Goal: Task Accomplishment & Management: Use online tool/utility

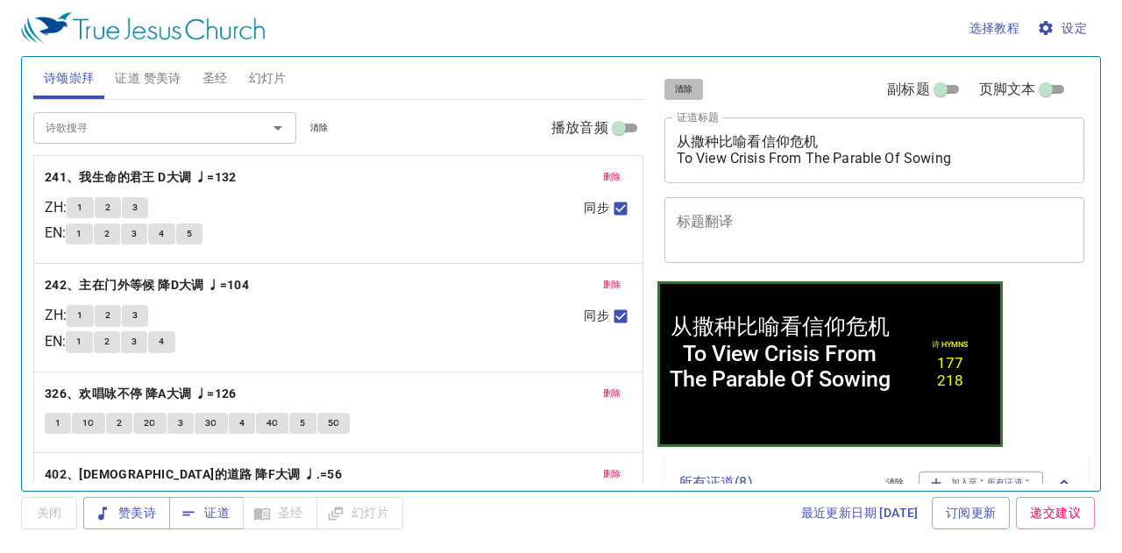
click at [691, 82] on span "清除" at bounding box center [684, 90] width 18 height 16
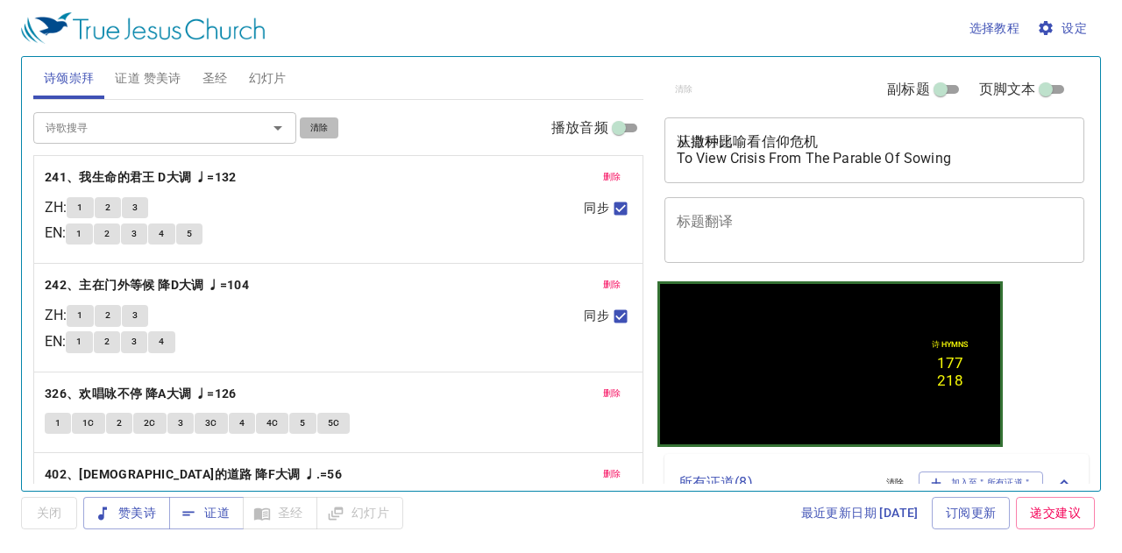
click at [328, 122] on span "清除" at bounding box center [319, 128] width 18 height 16
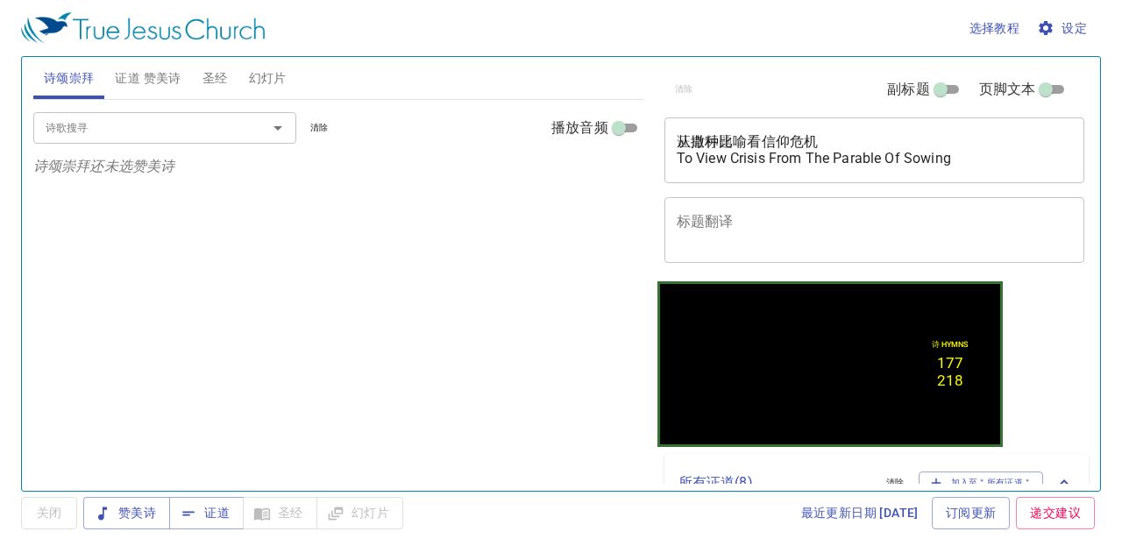
click at [130, 87] on span "证道 赞美诗" at bounding box center [148, 79] width 66 height 22
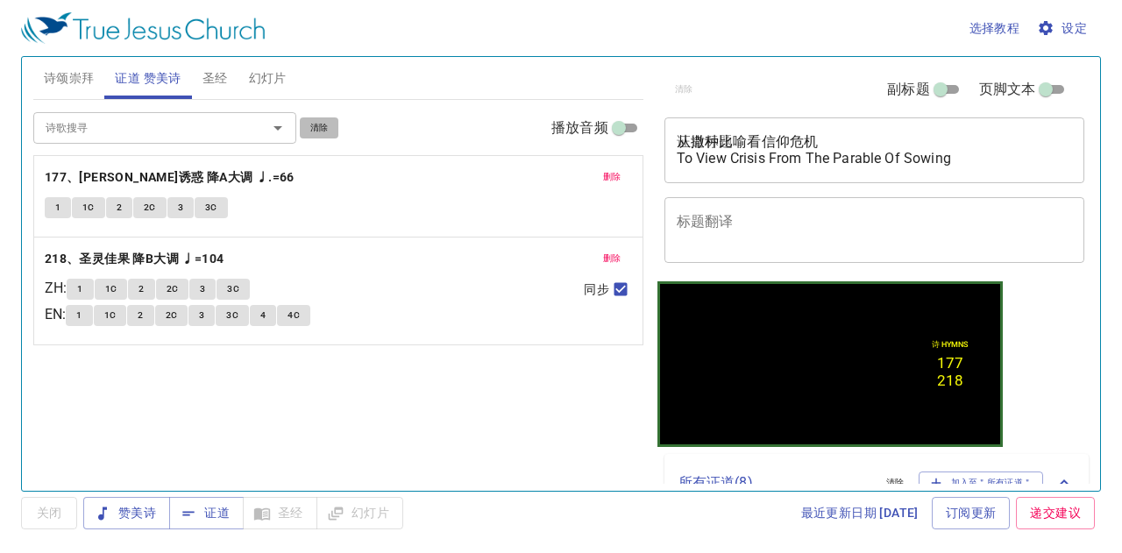
click at [323, 125] on span "清除" at bounding box center [319, 128] width 18 height 16
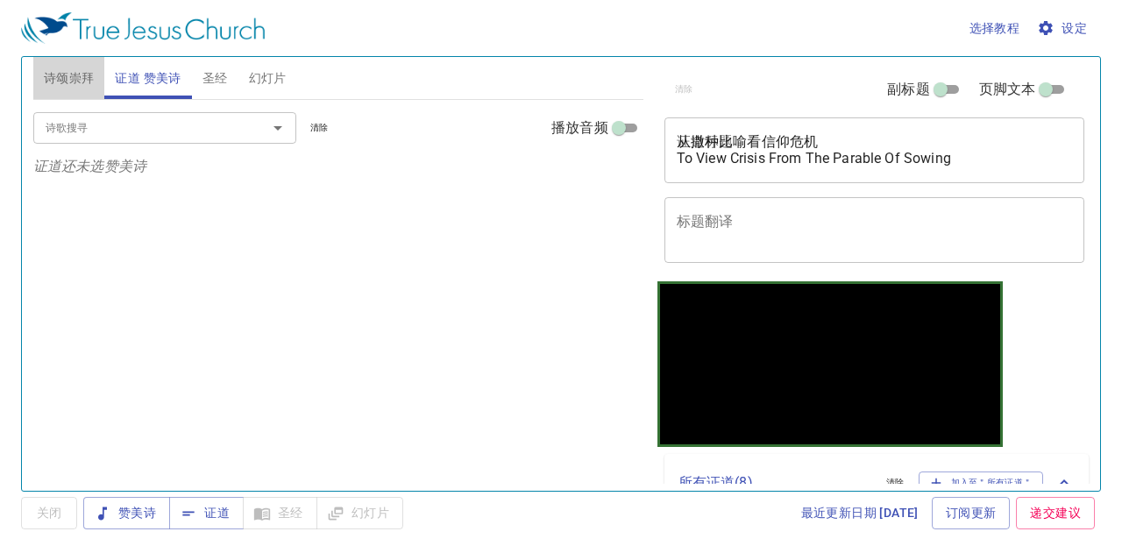
click at [52, 70] on span "诗颂崇拜" at bounding box center [69, 79] width 51 height 22
click at [133, 66] on button "证道 赞美诗" at bounding box center [147, 78] width 87 height 42
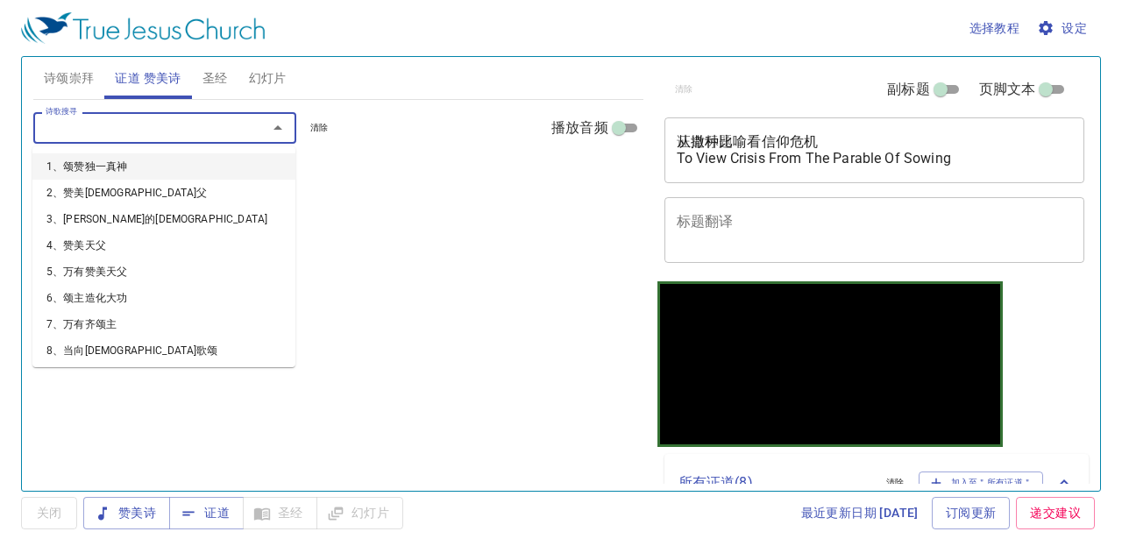
click at [89, 124] on input "诗歌搜寻" at bounding box center [139, 127] width 201 height 20
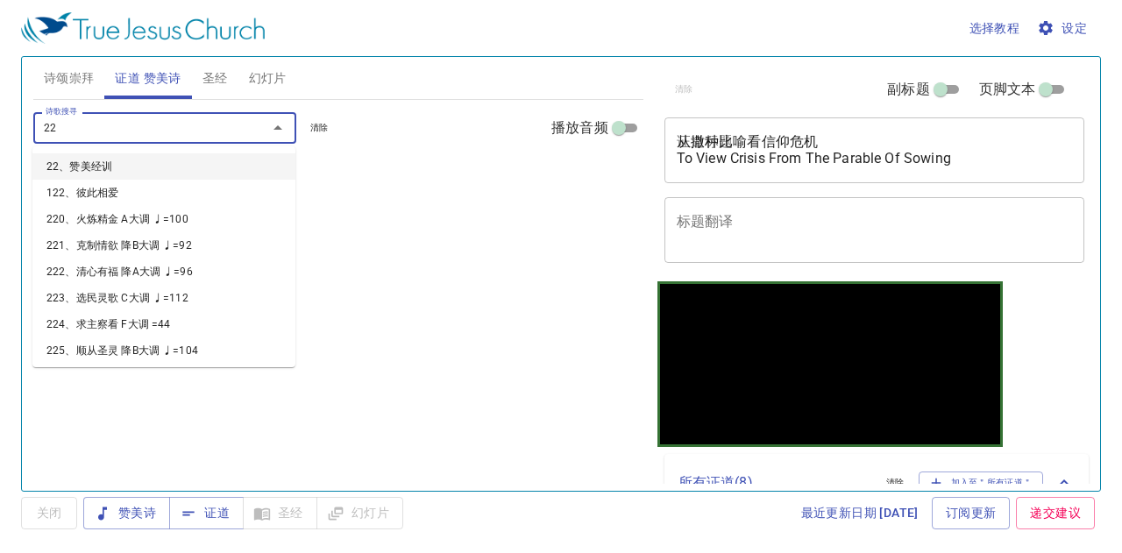
type input "228"
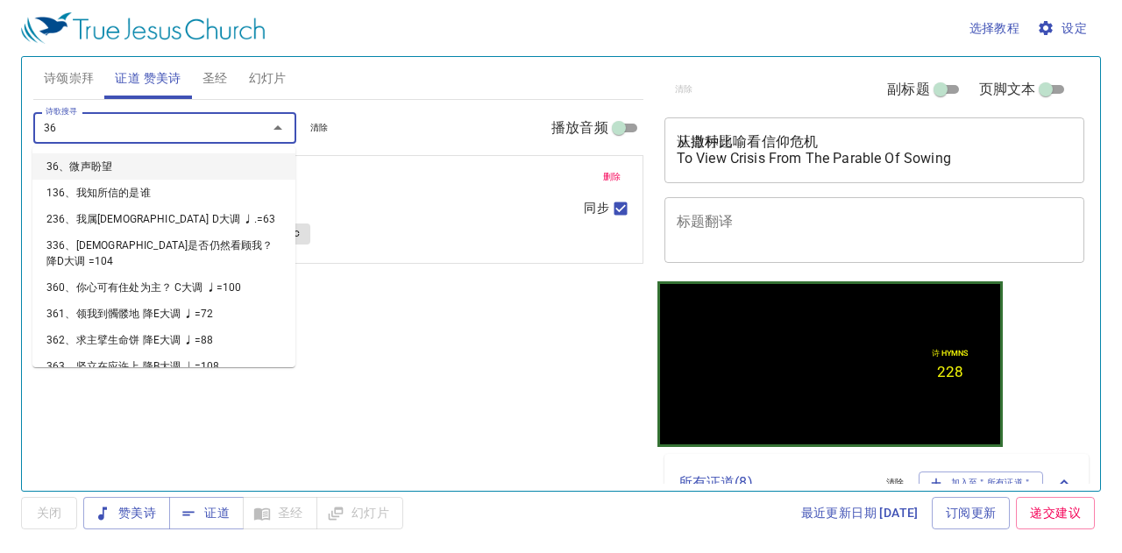
type input "361"
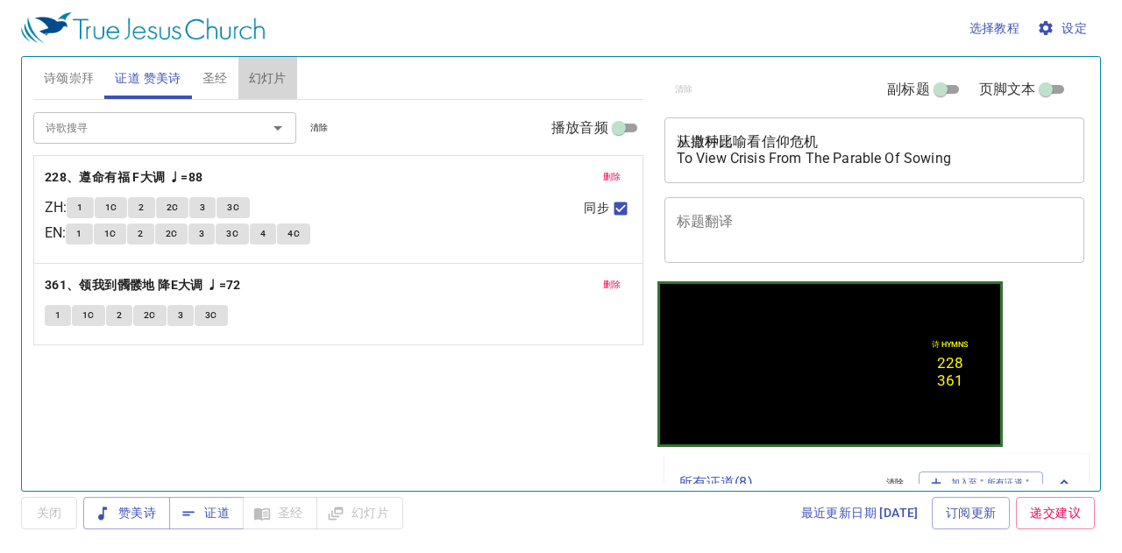
click at [279, 77] on span "幻灯片" at bounding box center [268, 79] width 38 height 22
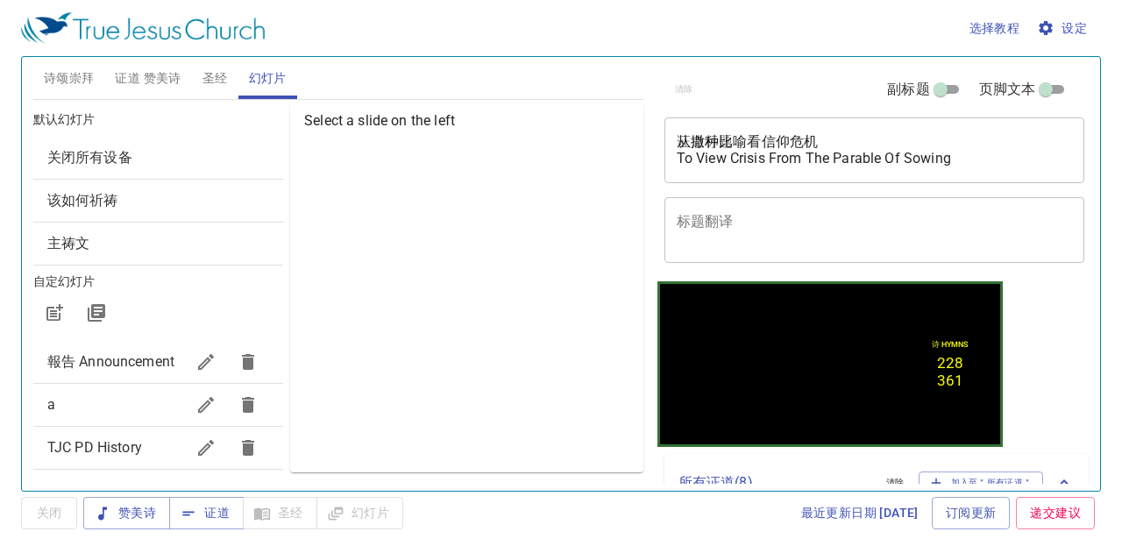
click at [92, 154] on span "关闭所有设备" at bounding box center [89, 157] width 85 height 17
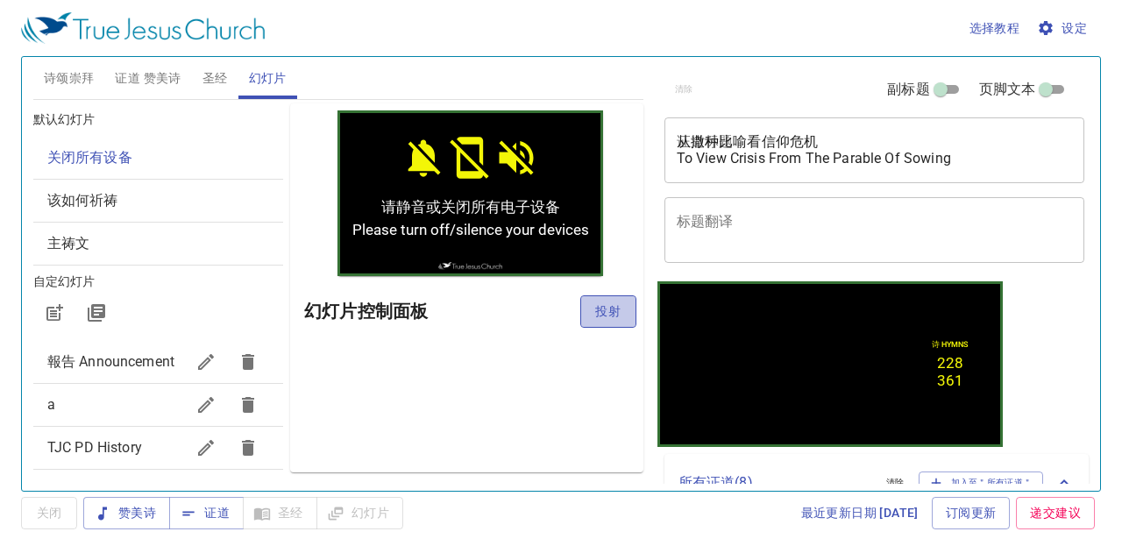
click at [617, 303] on span "投射" at bounding box center [608, 312] width 28 height 22
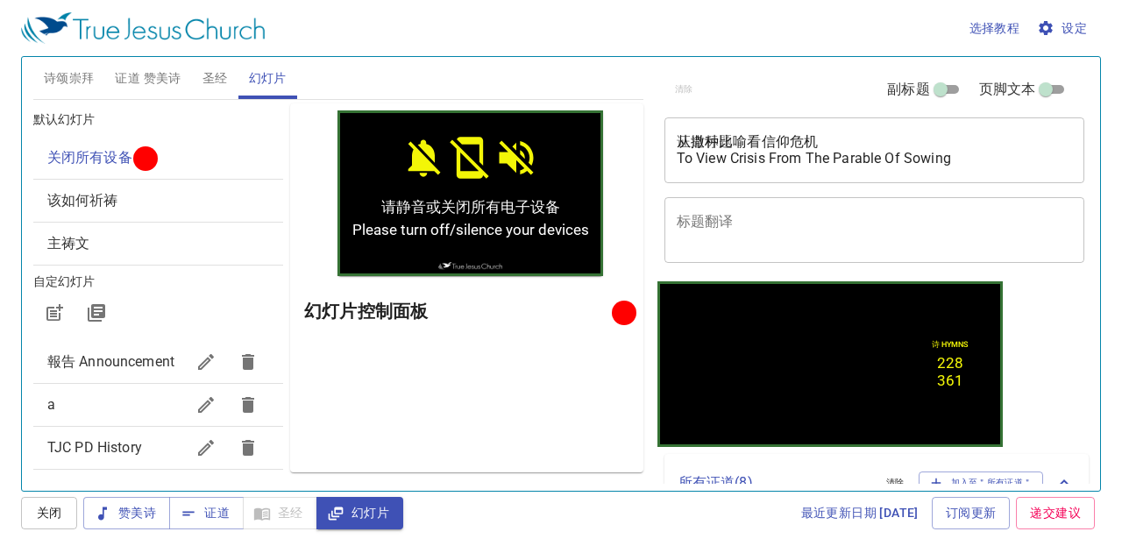
click at [175, 83] on span "证道 赞美诗" at bounding box center [148, 79] width 66 height 22
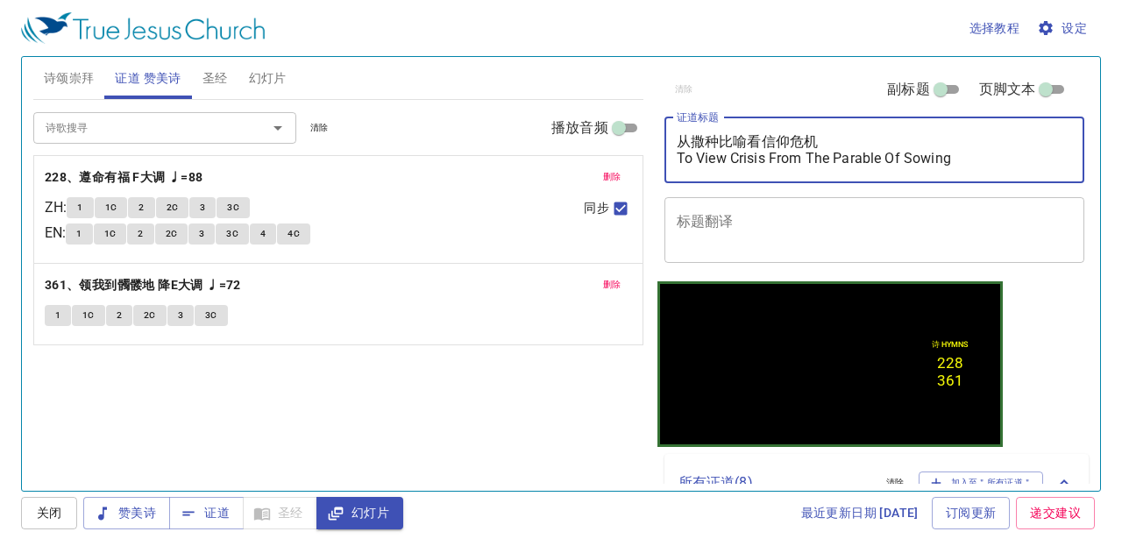
click at [703, 156] on textarea "从撒种比喻看信仰危机 To View Crisis From The Parable Of Sowing" at bounding box center [875, 149] width 396 height 33
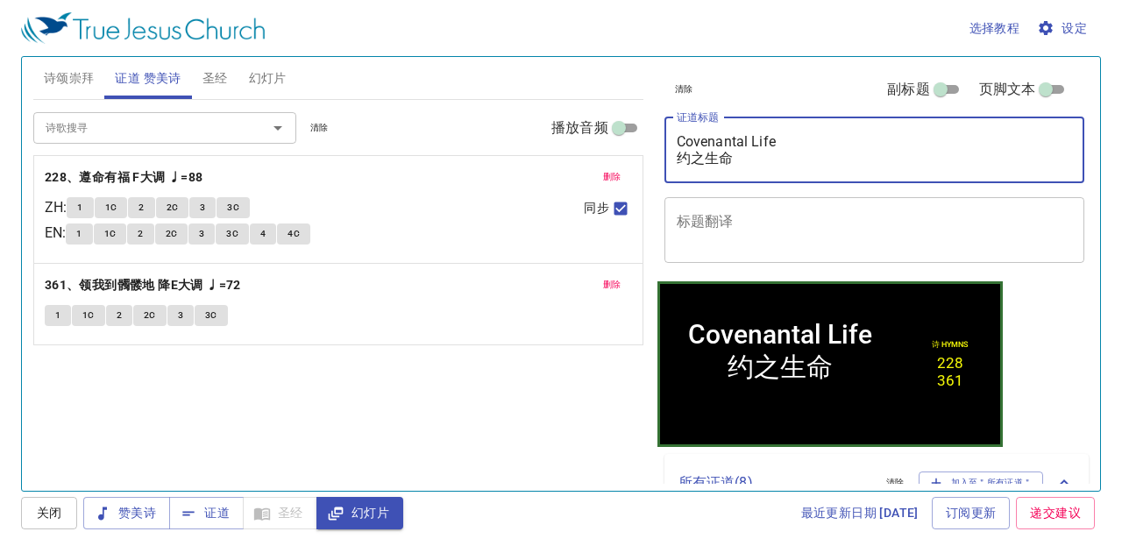
type textarea "Covenantal Life 约之生命"
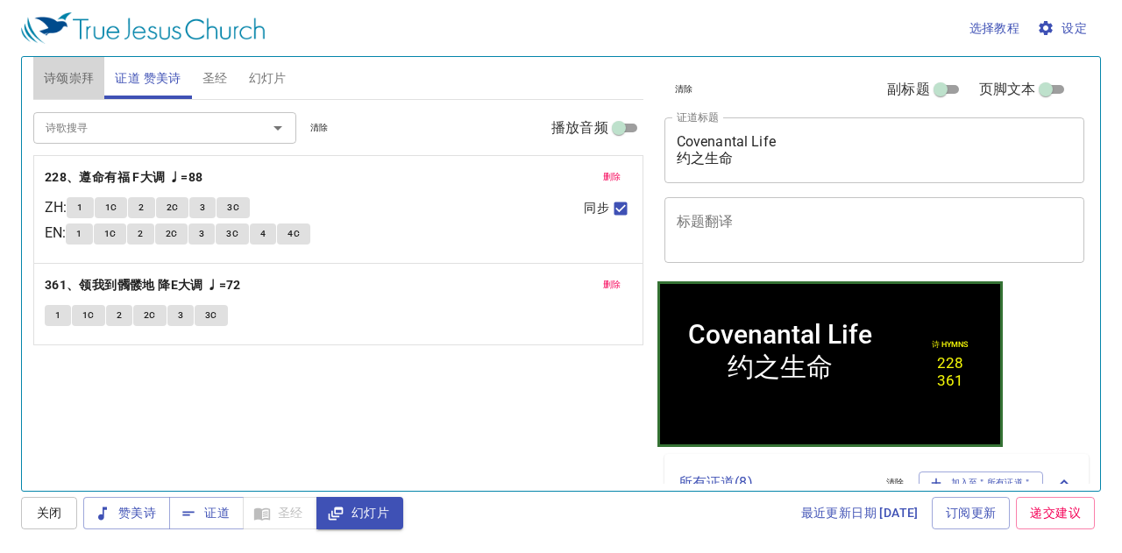
click at [74, 60] on button "诗颂崇拜" at bounding box center [69, 78] width 72 height 42
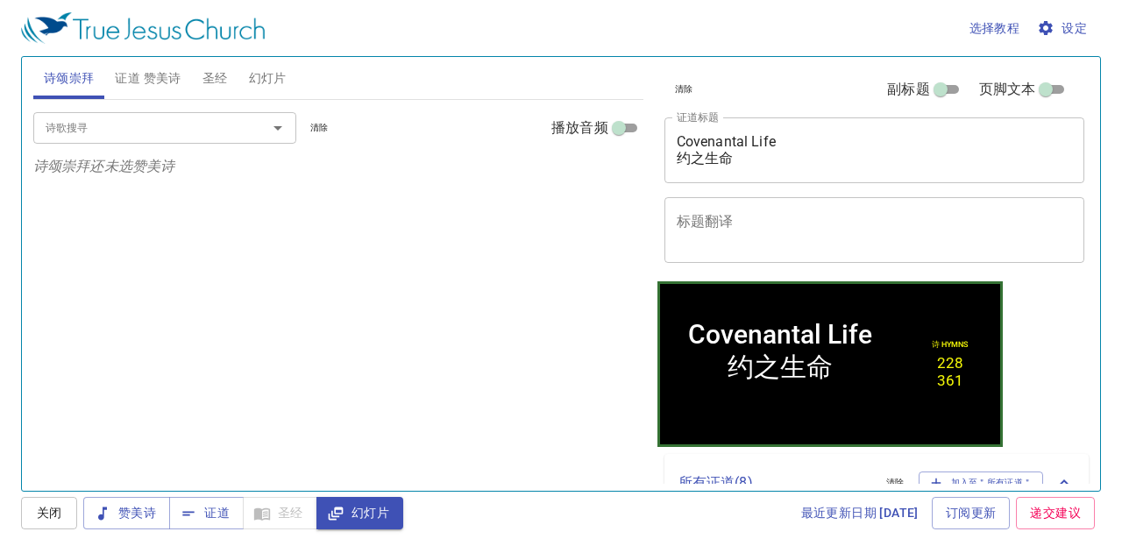
click at [77, 111] on div "诗歌搜寻 诗歌搜寻 清除 播放音频" at bounding box center [338, 128] width 610 height 56
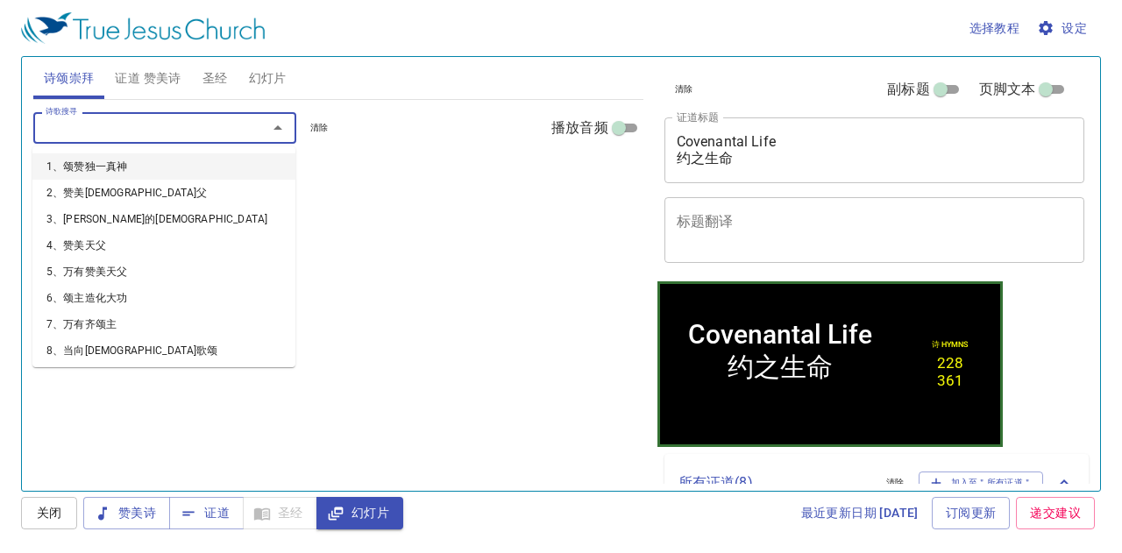
click at [82, 121] on input "诗歌搜寻" at bounding box center [139, 127] width 201 height 20
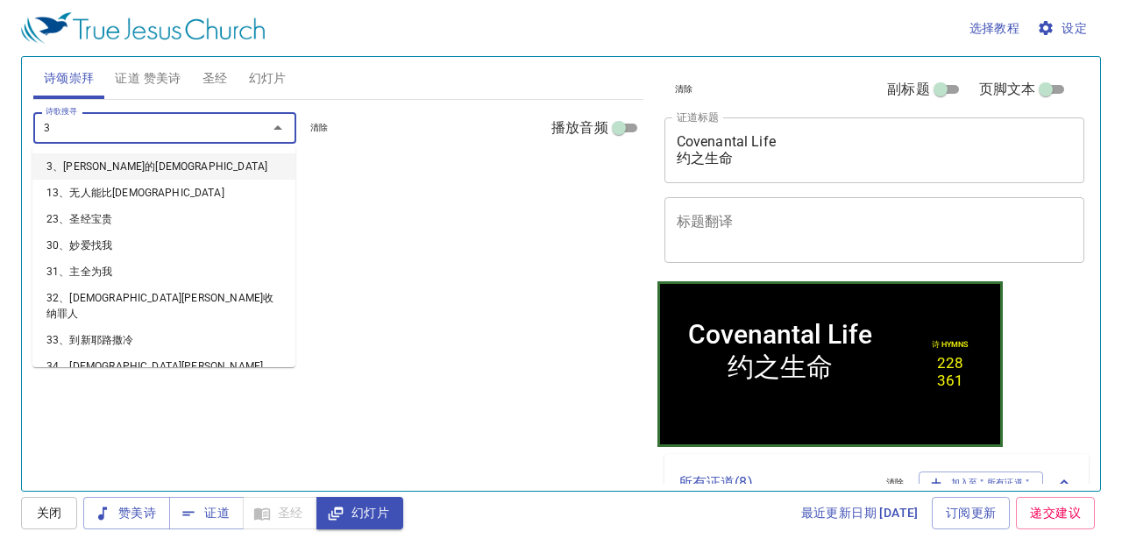
type input "31"
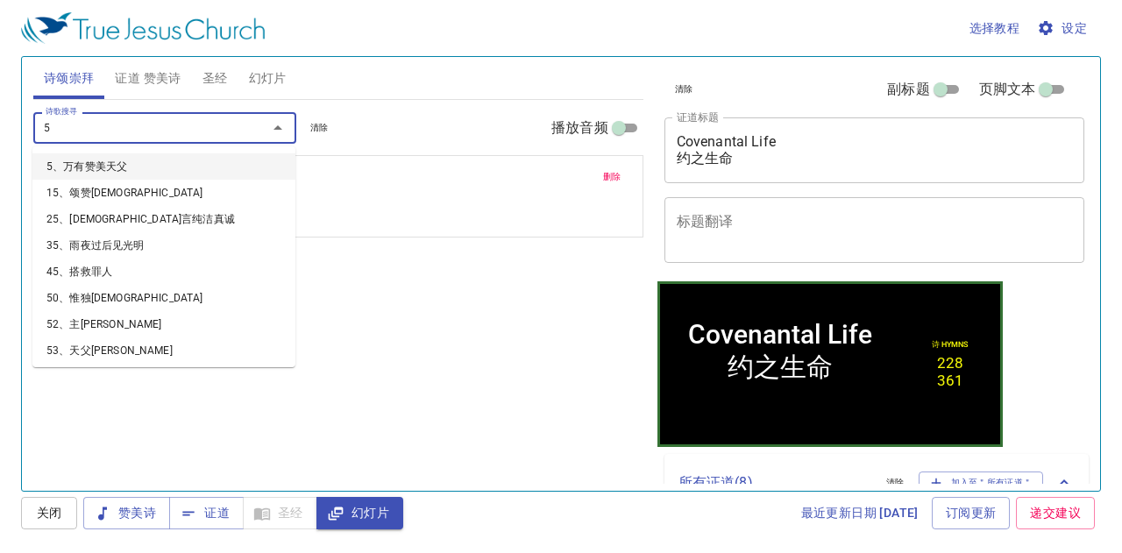
type input "52"
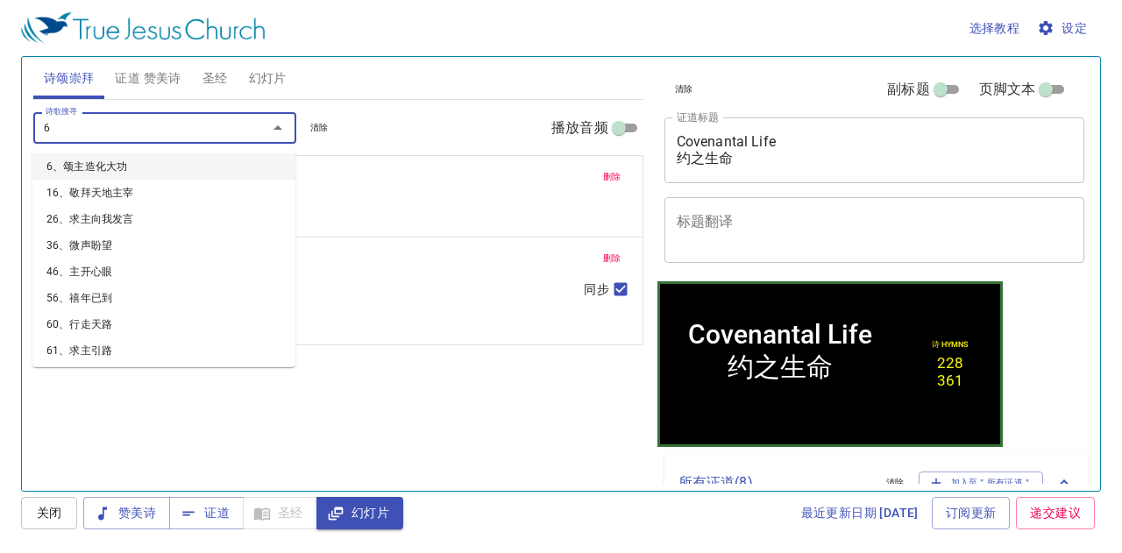
type input "69"
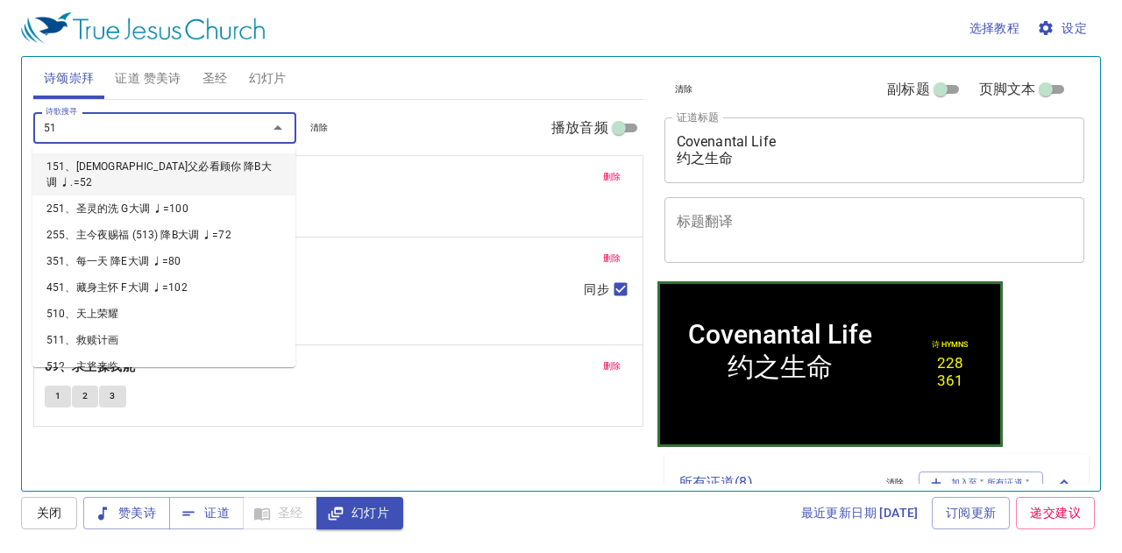
type input "514"
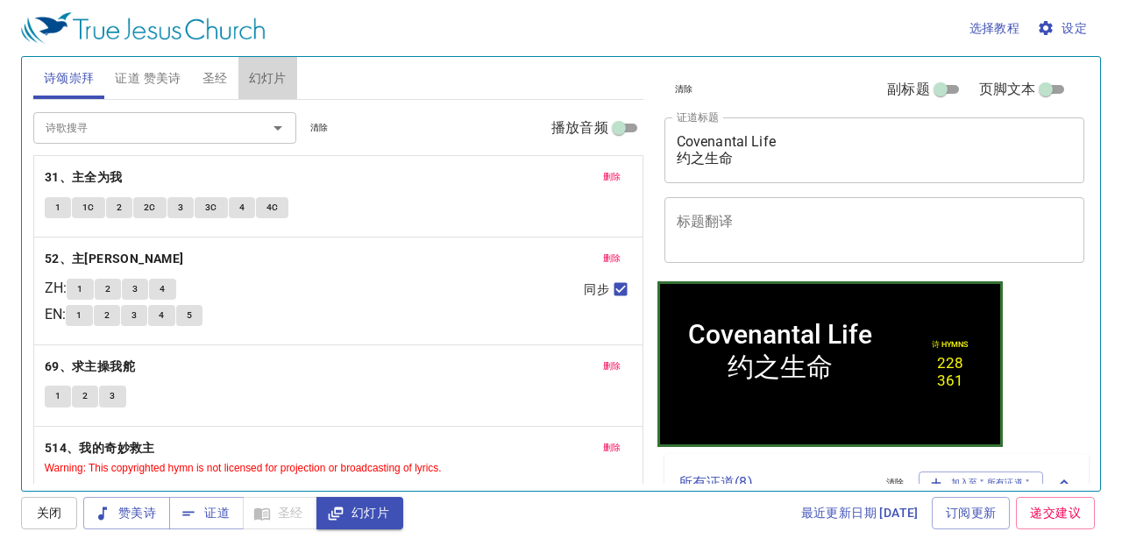
click at [271, 76] on span "幻灯片" at bounding box center [268, 79] width 38 height 22
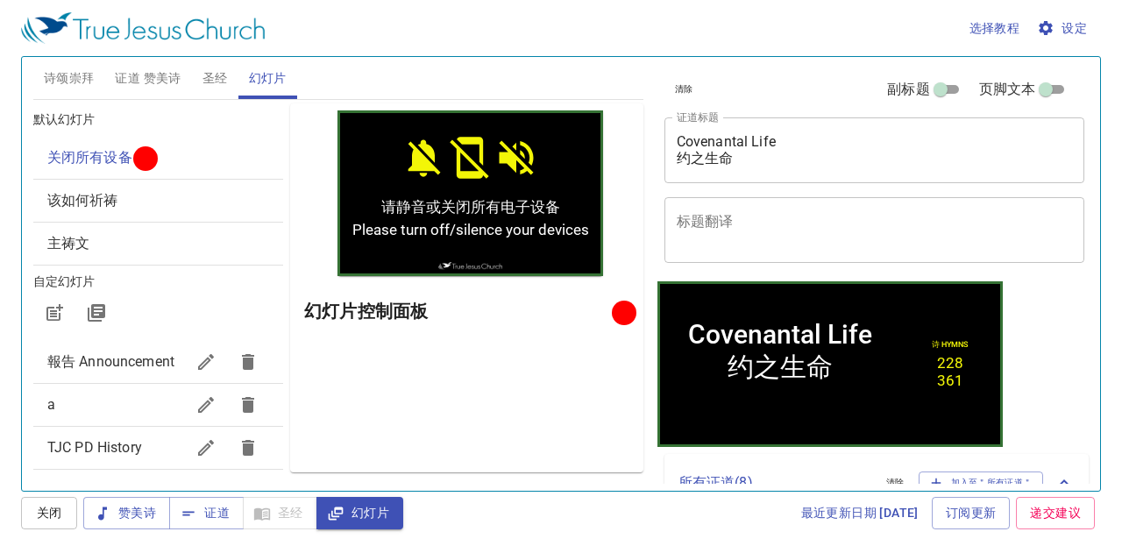
click at [202, 202] on span "该如何祈祷" at bounding box center [158, 200] width 222 height 21
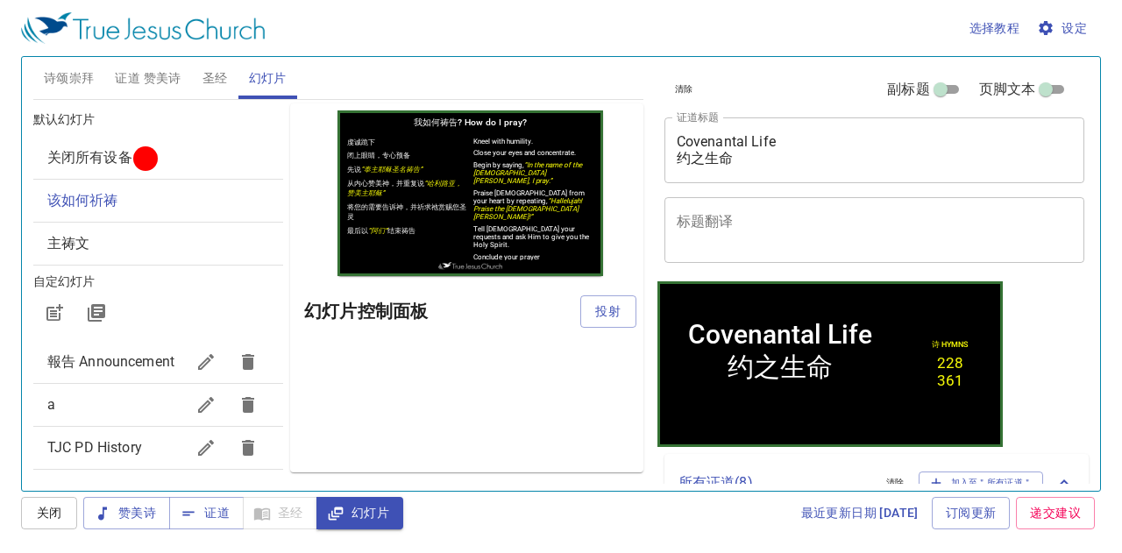
click at [180, 160] on span "关闭所有设备" at bounding box center [158, 157] width 222 height 21
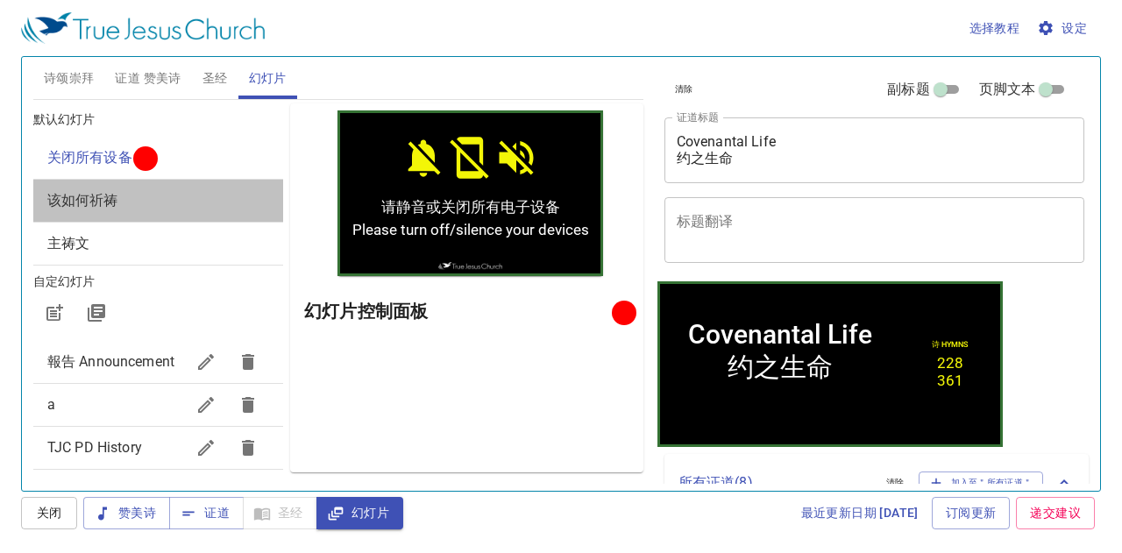
click at [189, 215] on div "该如何祈祷" at bounding box center [158, 201] width 250 height 42
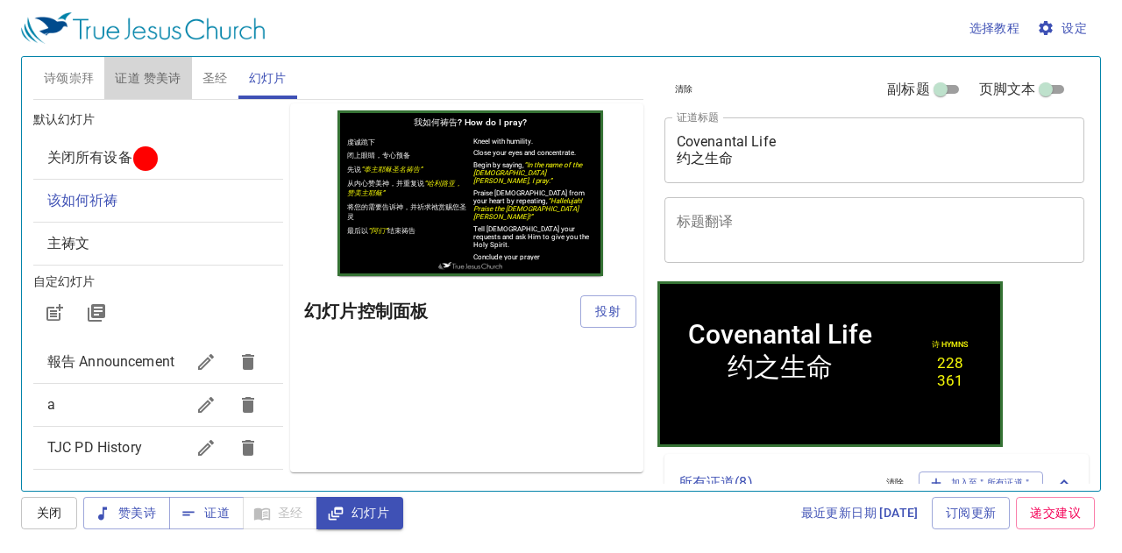
drag, startPoint x: 149, startPoint y: 76, endPoint x: 142, endPoint y: 87, distance: 12.6
click at [147, 80] on span "证道 赞美诗" at bounding box center [148, 79] width 66 height 22
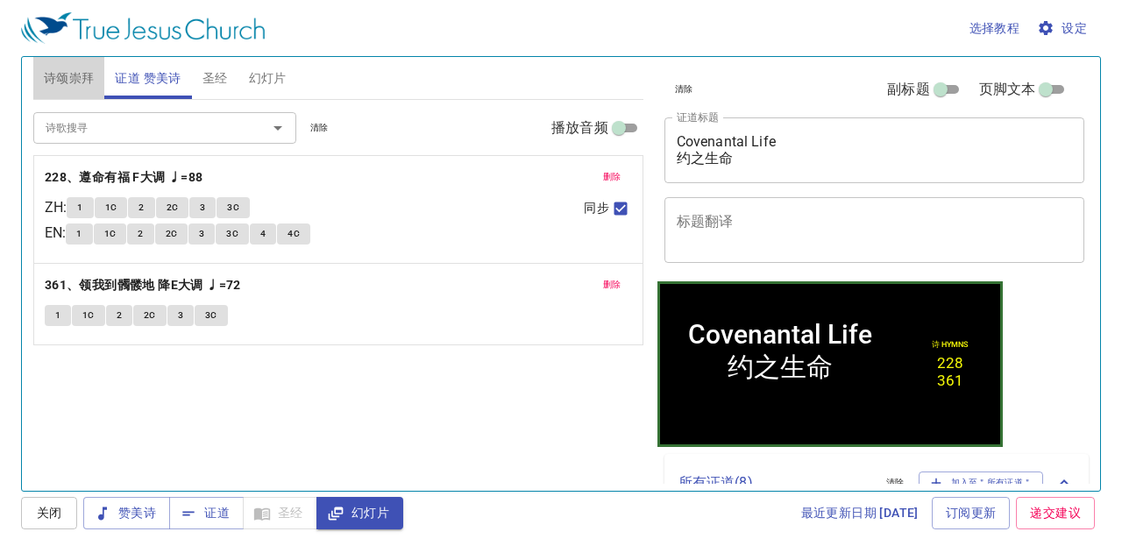
click at [61, 68] on span "诗颂崇拜" at bounding box center [69, 79] width 51 height 22
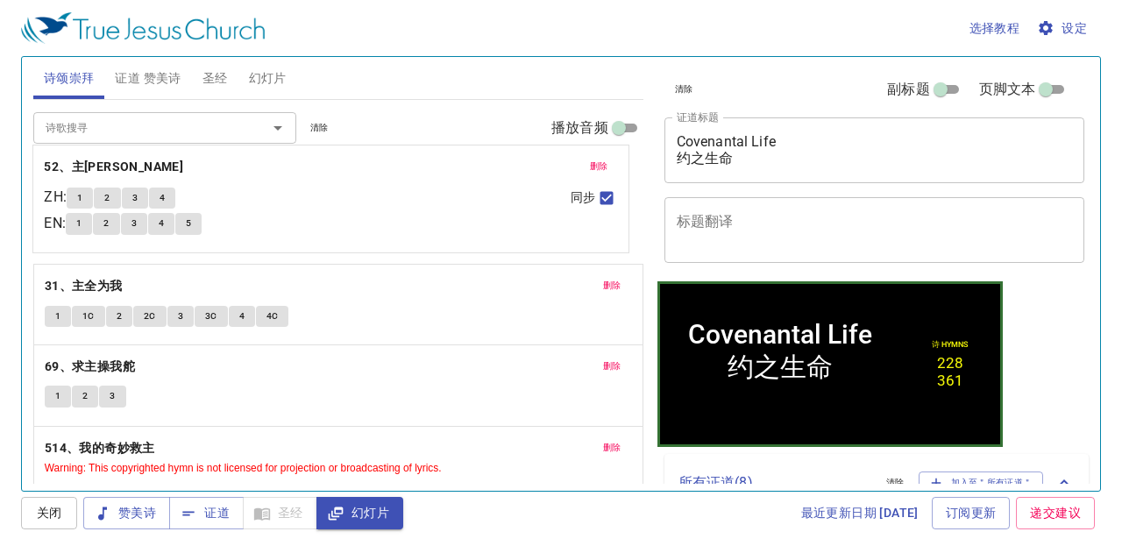
drag, startPoint x: 351, startPoint y: 294, endPoint x: 374, endPoint y: 196, distance: 100.8
click at [374, 196] on div "删除 31、主全为我 1 1C 2 2C 3 3C 4 4C 删除 52、主恩浩大 ZH : 1 2 3 4 EN : 1 2 3 4 5 同步 删除 69、…" at bounding box center [338, 340] width 610 height 370
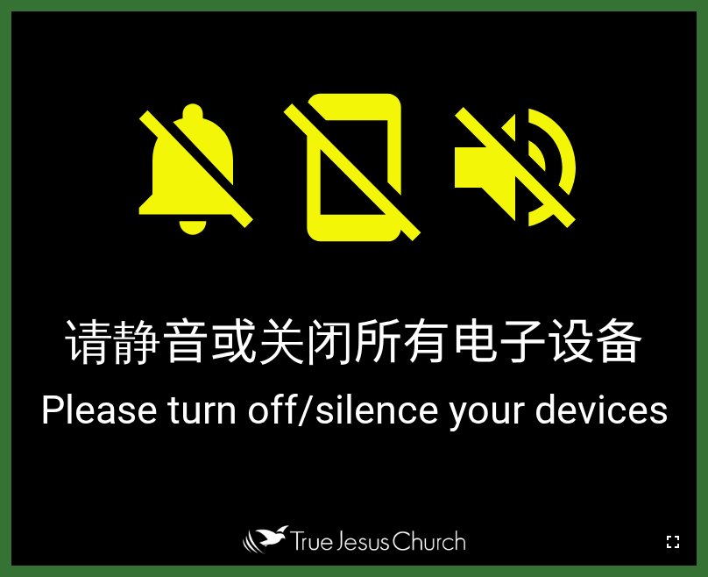
click at [663, 531] on icon "button" at bounding box center [673, 541] width 21 height 21
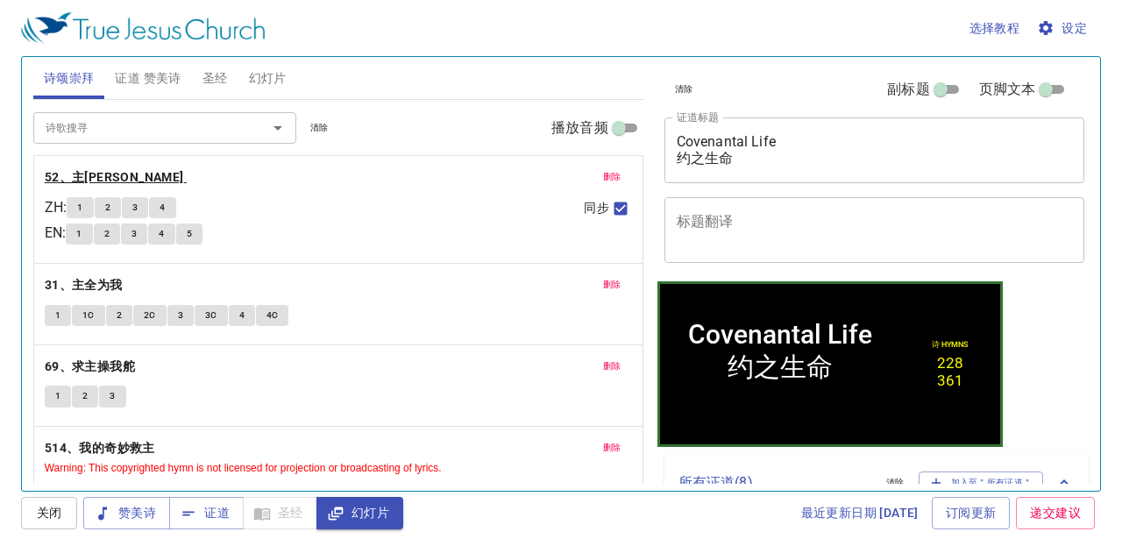
click at [70, 182] on b "52、主[PERSON_NAME]" at bounding box center [114, 178] width 139 height 22
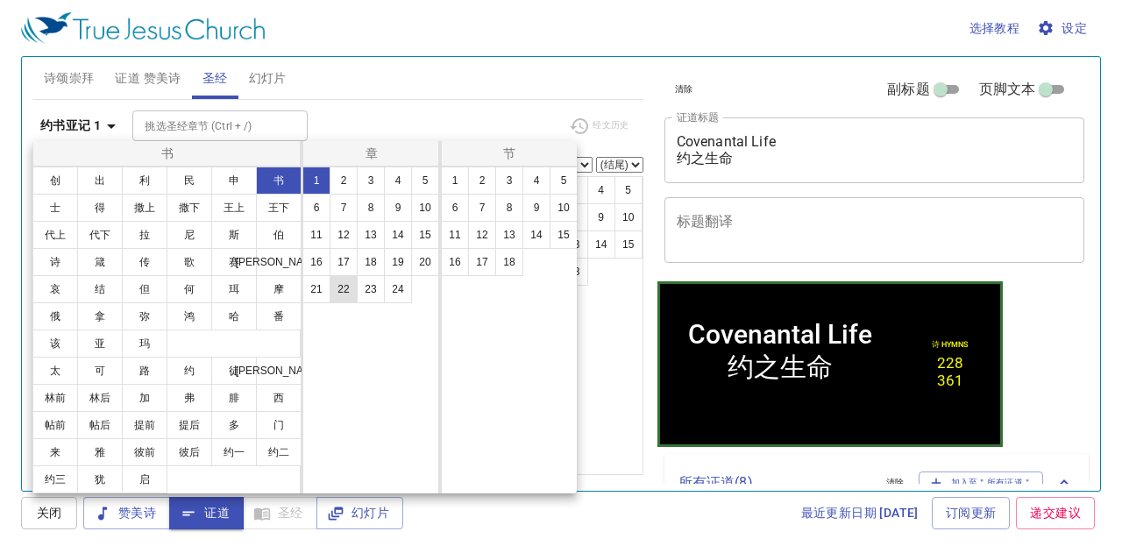
click at [342, 285] on button "22" at bounding box center [344, 289] width 28 height 28
click at [340, 290] on button "22" at bounding box center [344, 289] width 28 height 28
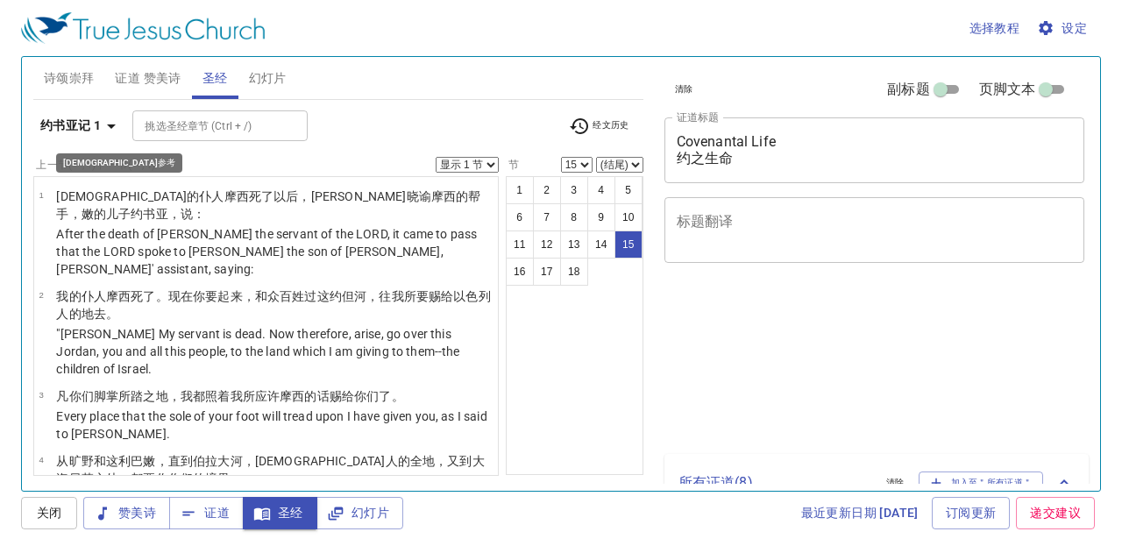
select select "15"
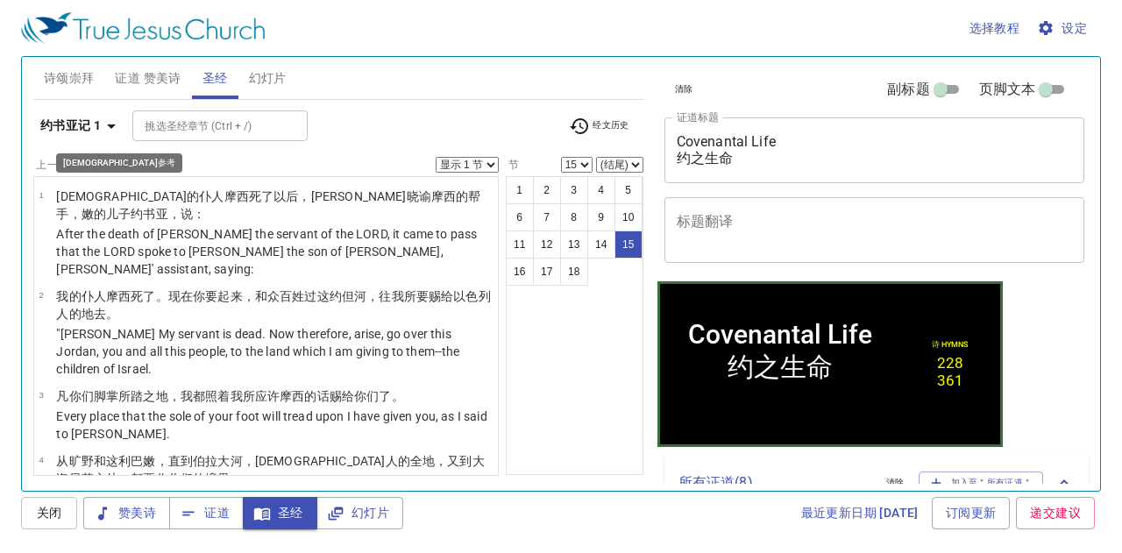
scroll to position [982, 0]
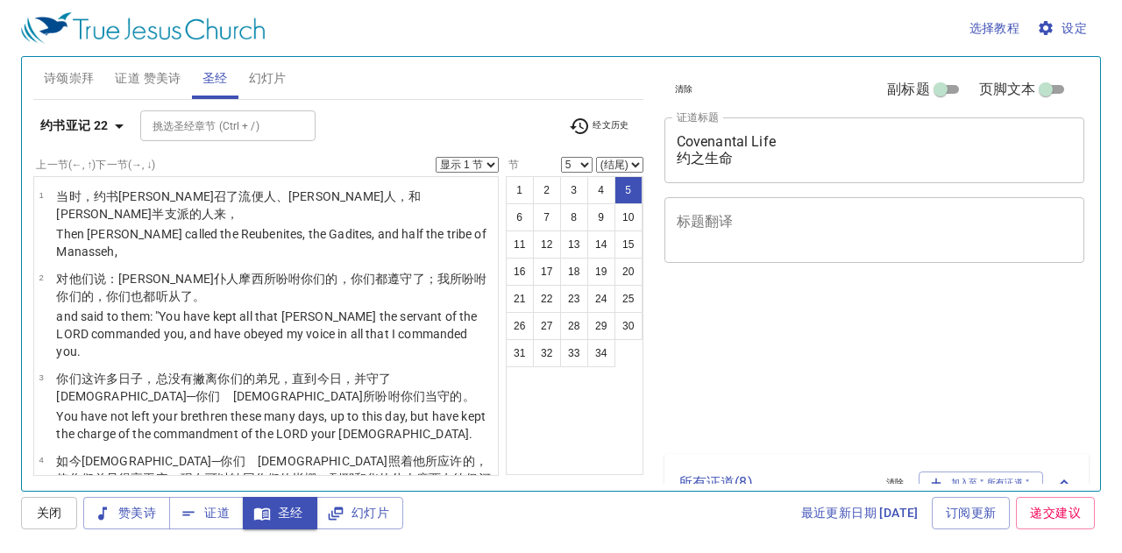
select select "5"
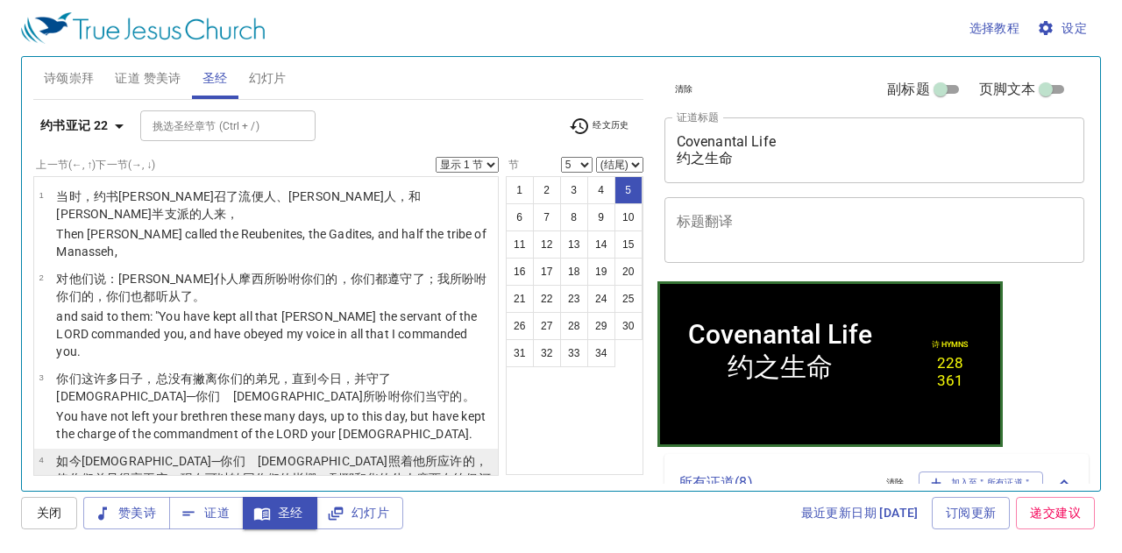
scroll to position [263, 0]
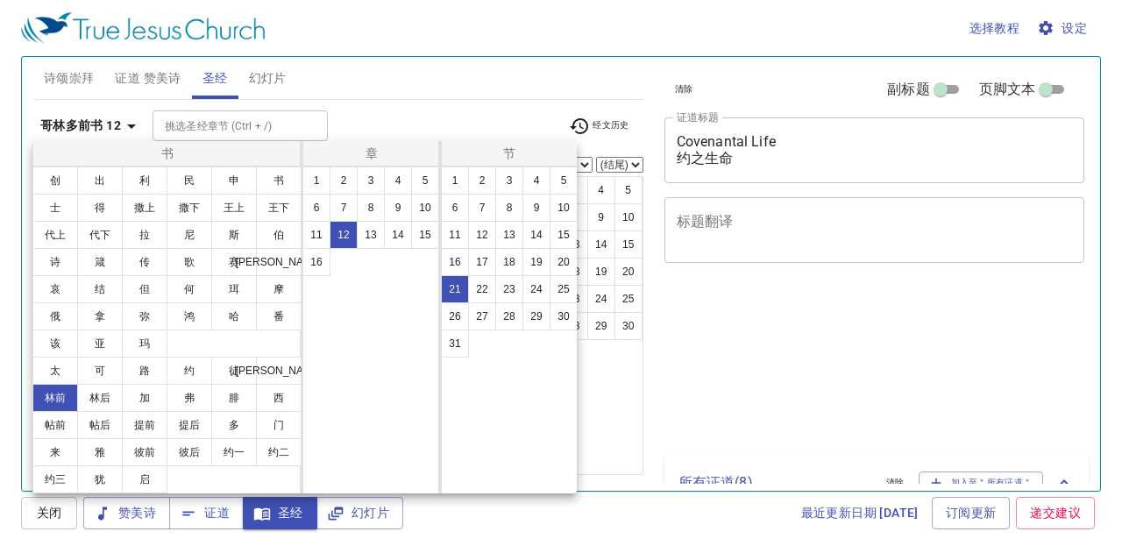
select select "21"
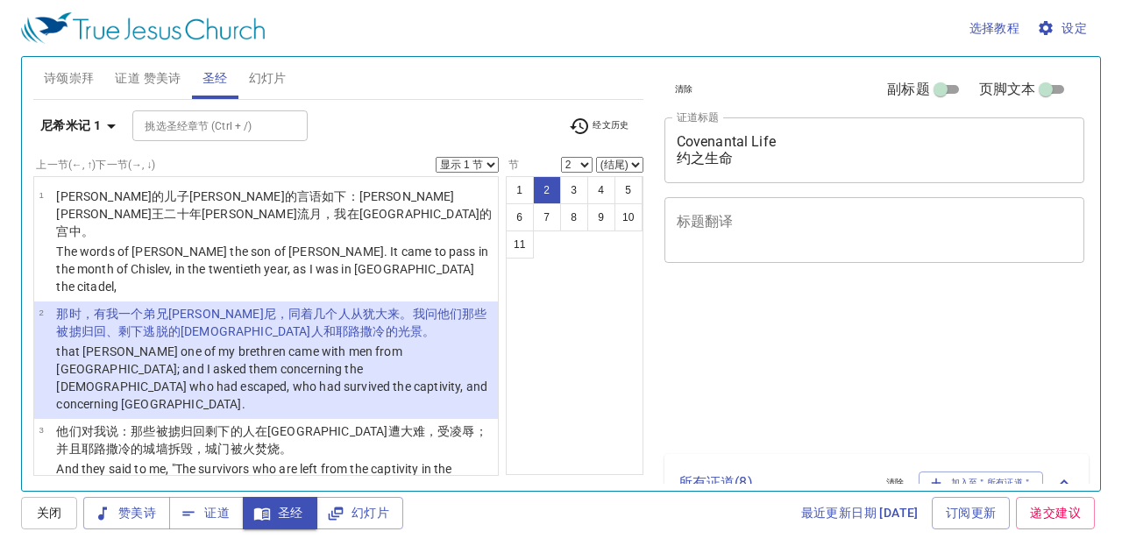
select select "2"
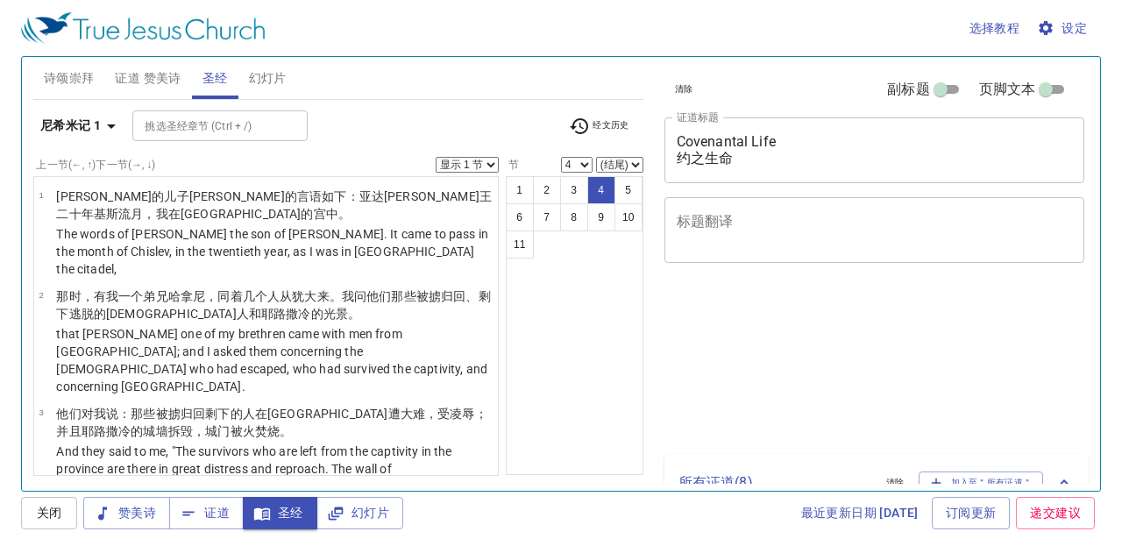
select select "4"
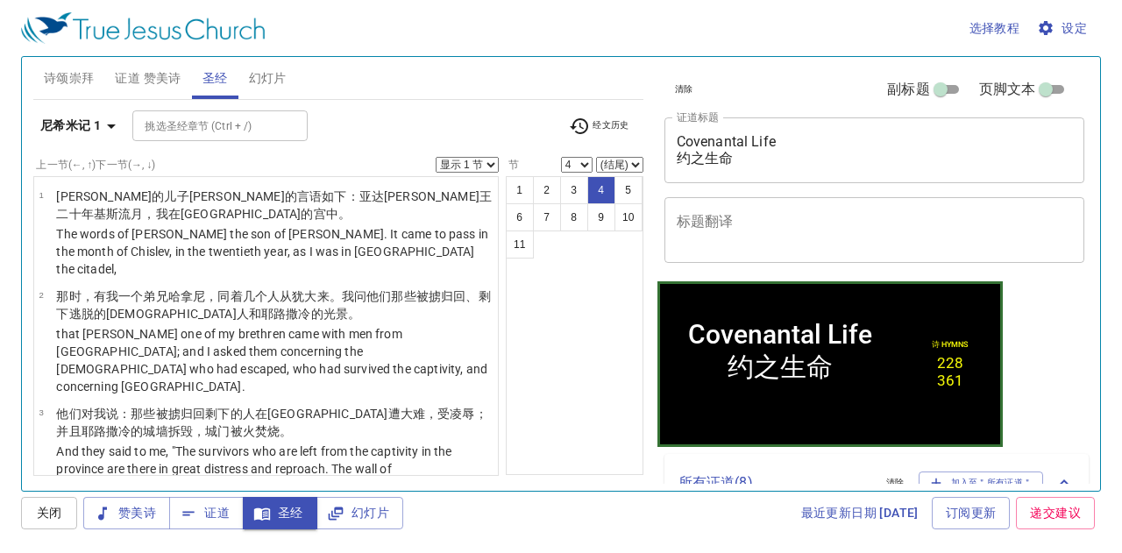
scroll to position [175, 0]
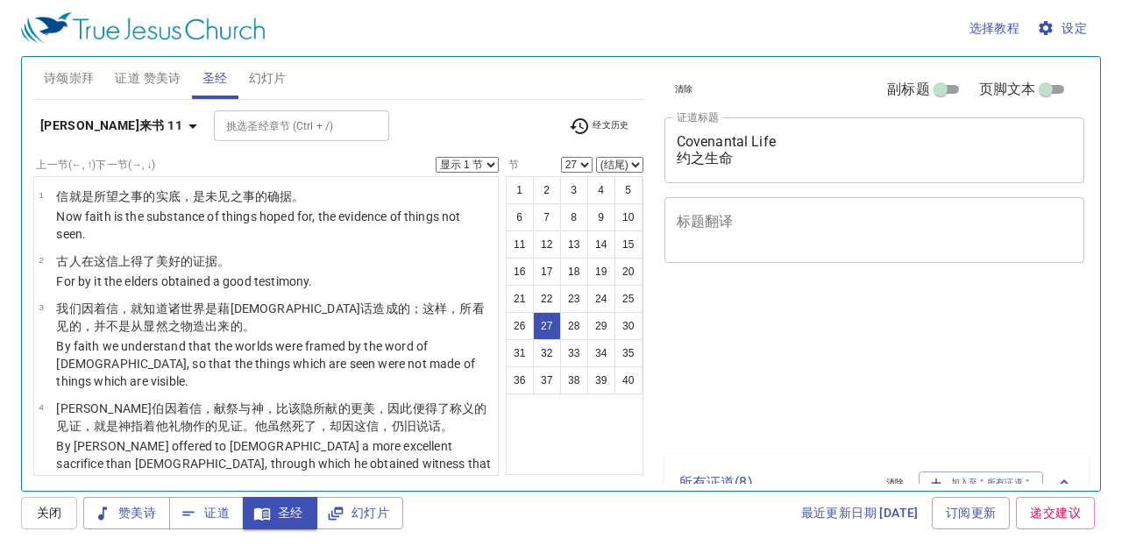
select select "27"
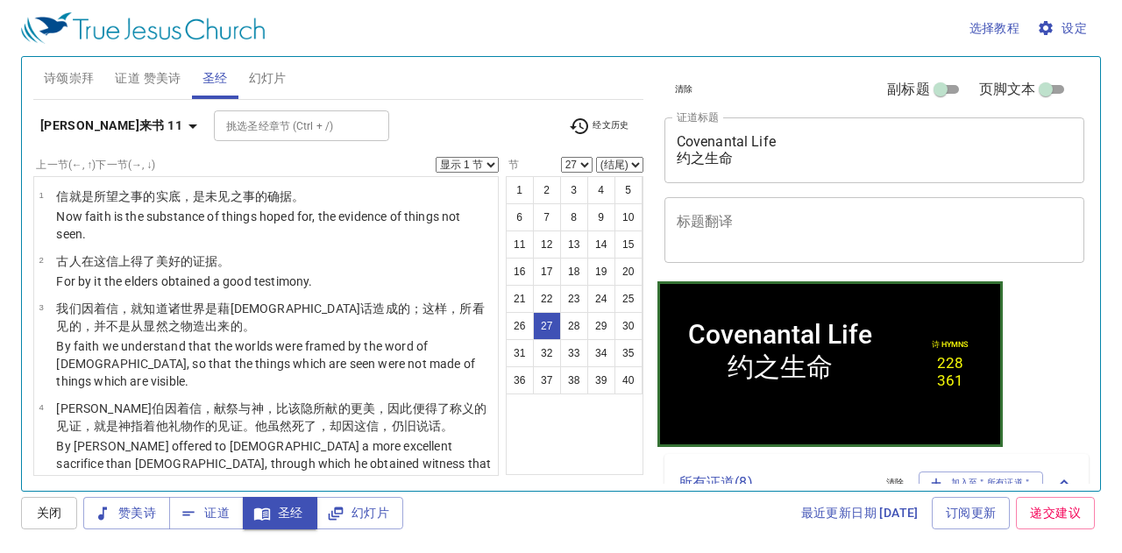
scroll to position [1862, 0]
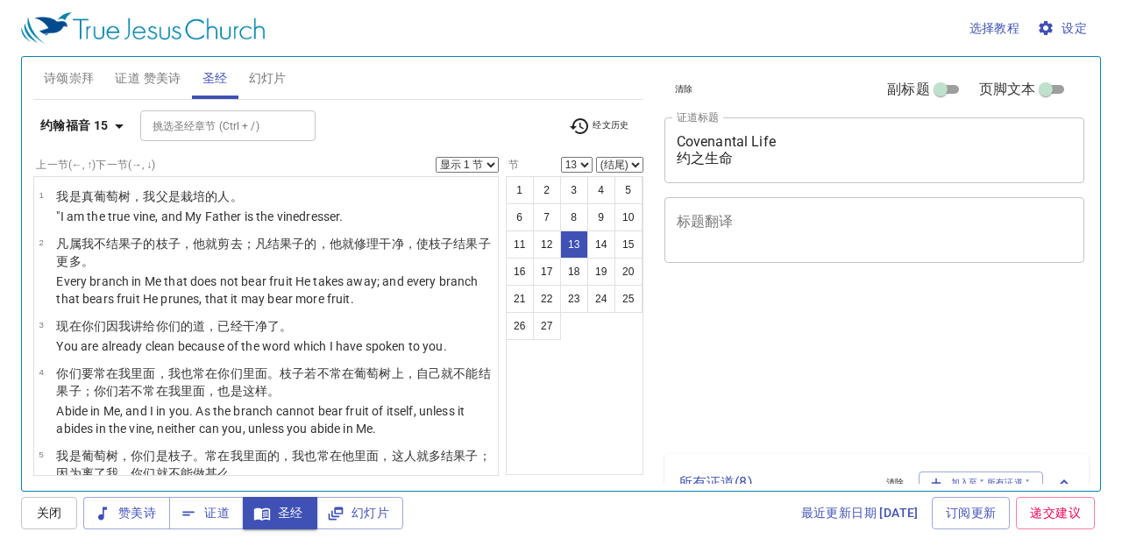
select select "13"
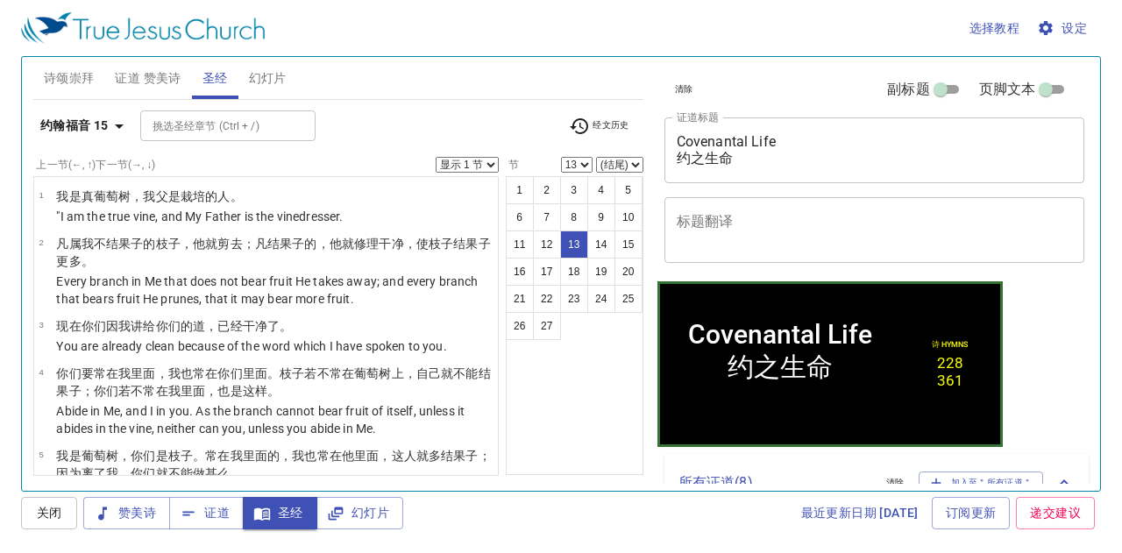
scroll to position [647, 0]
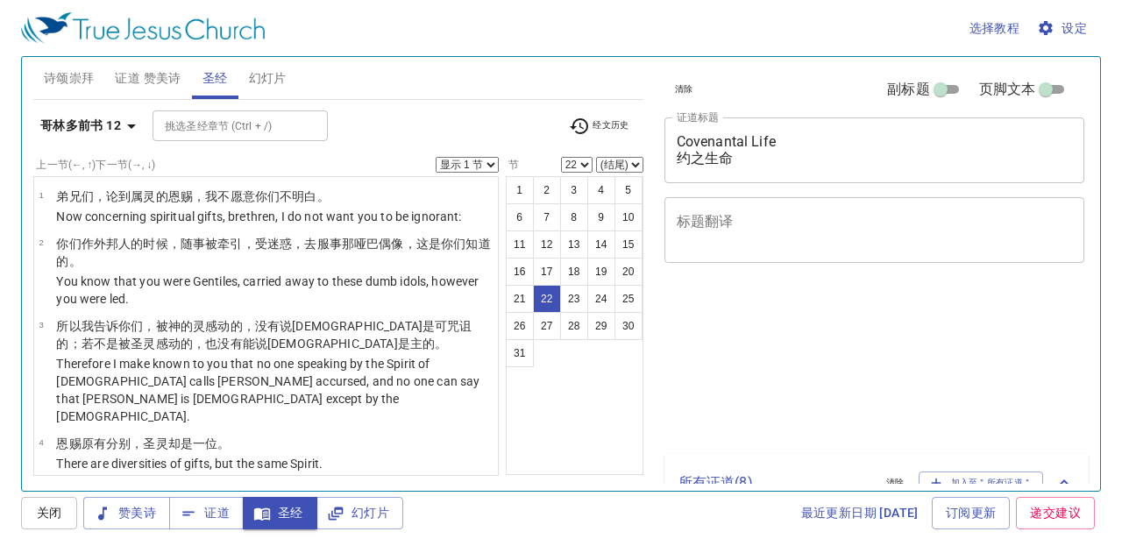
select select "22"
